Goal: Navigation & Orientation: Understand site structure

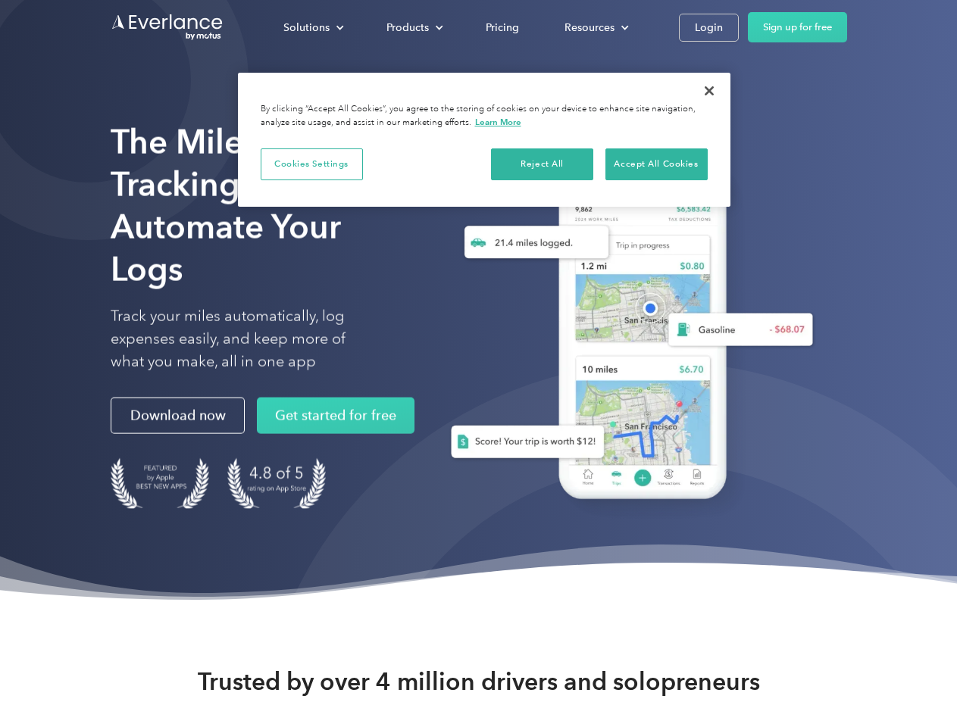
click at [313, 27] on div "Solutions" at bounding box center [306, 27] width 46 height 19
click at [413, 27] on div "Products" at bounding box center [407, 27] width 42 height 19
click at [595, 27] on div "Resources" at bounding box center [589, 27] width 50 height 19
click at [311, 164] on button "Cookies Settings" at bounding box center [312, 164] width 102 height 32
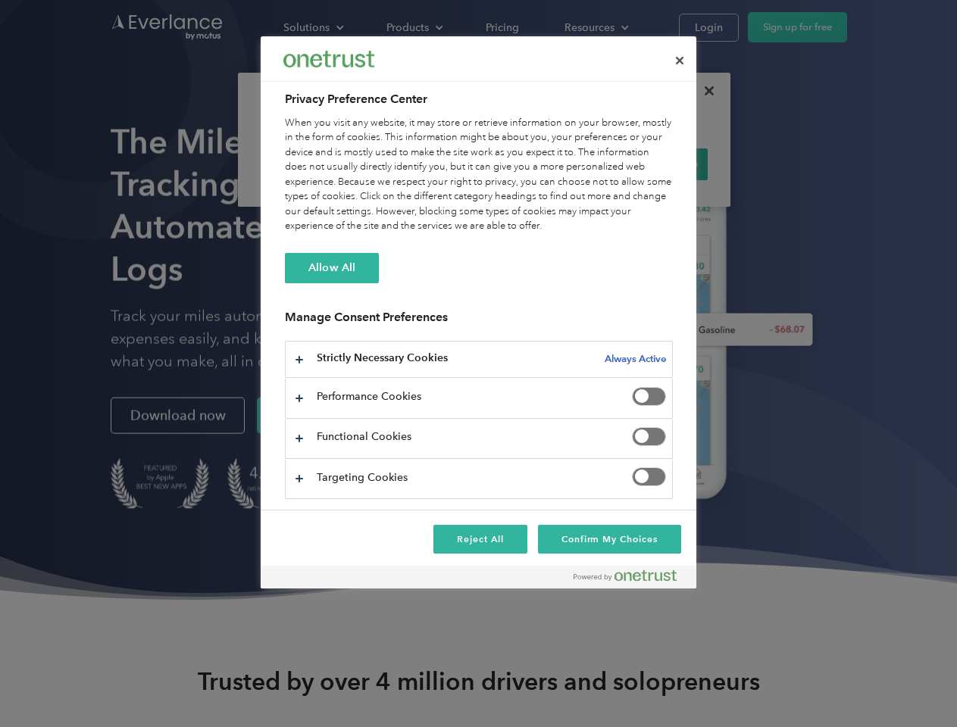
click at [542, 164] on div "When you visit any website, it may store or retrieve information on your browse…" at bounding box center [479, 175] width 388 height 118
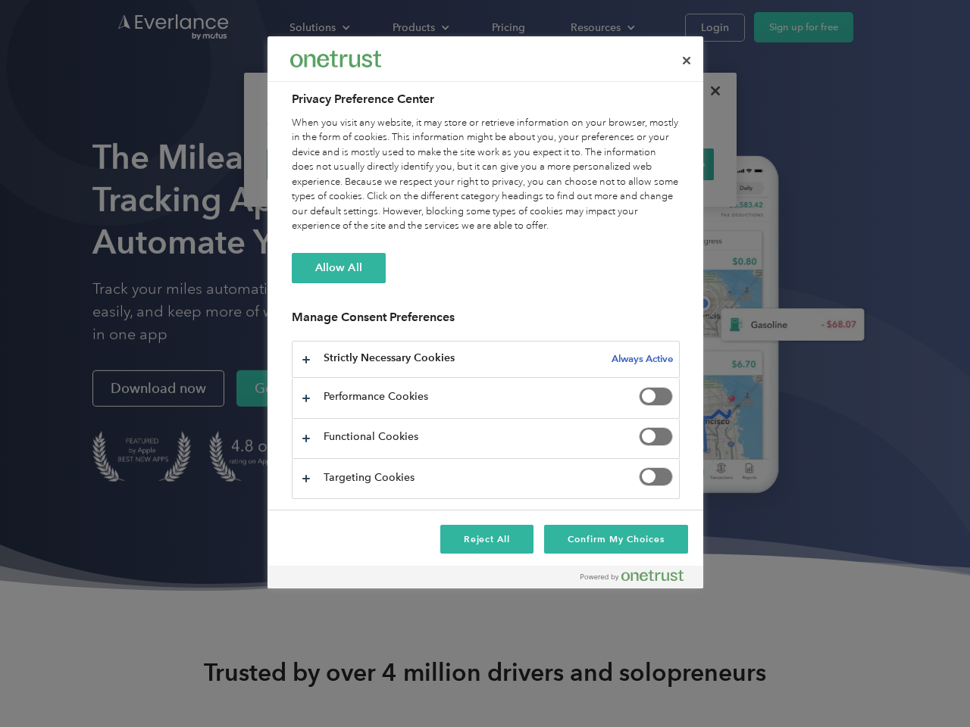
click at [656, 164] on div "When you visit any website, it may store or retrieve information on your browse…" at bounding box center [486, 175] width 388 height 118
click at [709, 91] on div at bounding box center [485, 363] width 970 height 727
